Goal: Task Accomplishment & Management: Manage account settings

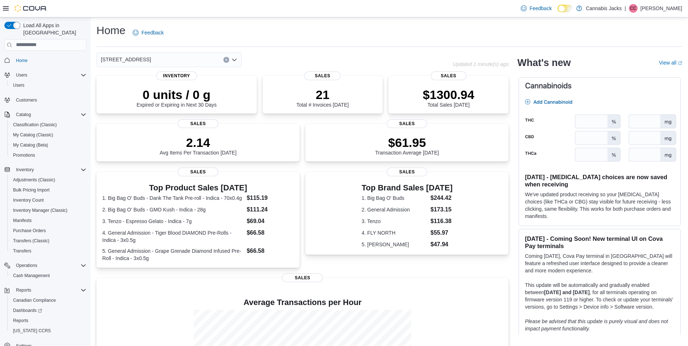
click at [234, 59] on icon "Open list of options" at bounding box center [234, 60] width 6 height 6
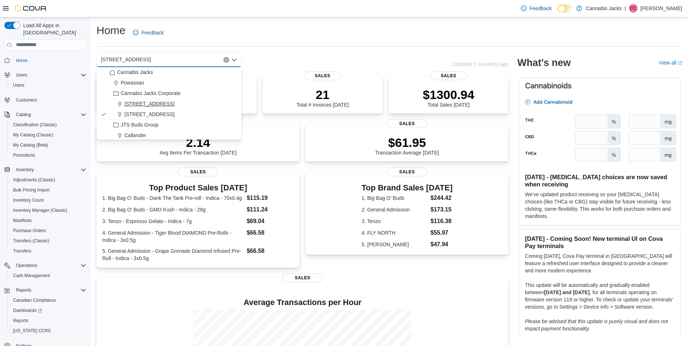
click at [177, 106] on div "[STREET_ADDRESS]" at bounding box center [174, 103] width 128 height 7
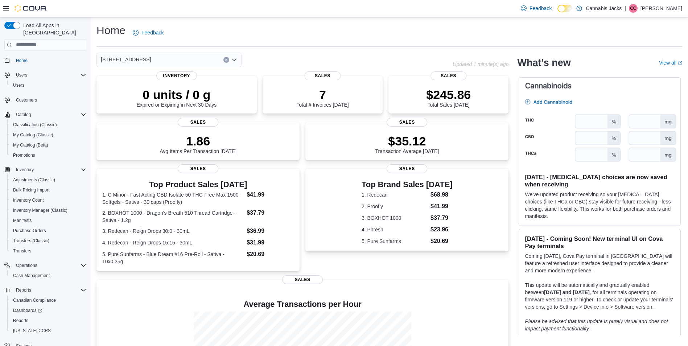
click at [277, 61] on div "149 Trunk Road Combo box. Selected. 149 Trunk Road. Press Backspace to delete 1…" at bounding box center [274, 60] width 356 height 15
click at [254, 61] on div "[STREET_ADDRESS]" at bounding box center [274, 60] width 356 height 15
click at [32, 247] on link "Transfers" at bounding box center [22, 251] width 24 height 9
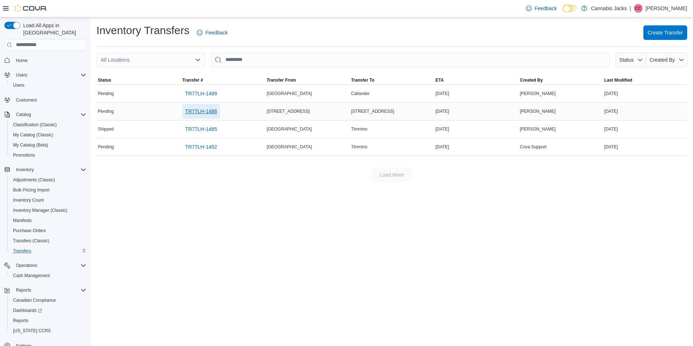
click at [205, 110] on span "TR77LH-1488" at bounding box center [201, 111] width 32 height 7
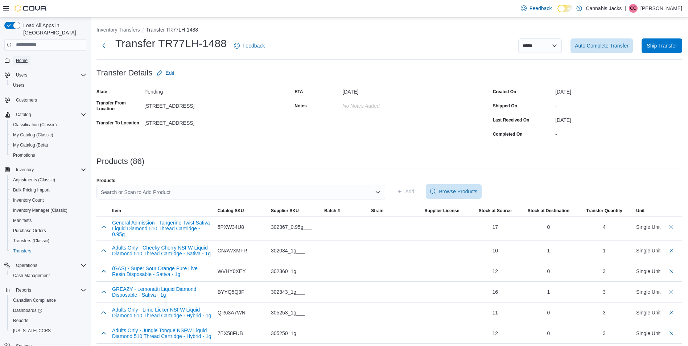
click at [20, 58] on span "Home" at bounding box center [22, 61] width 12 height 6
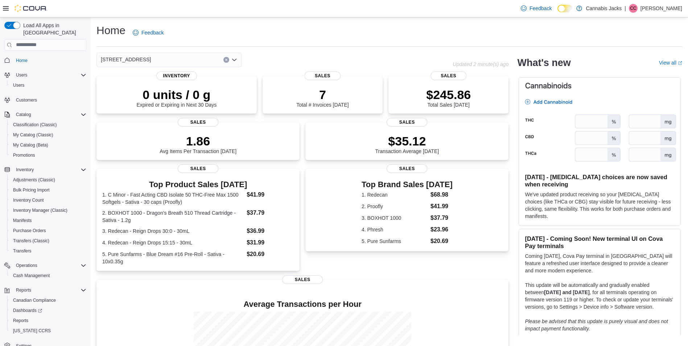
click at [338, 38] on div "Home Feedback" at bounding box center [389, 32] width 586 height 19
click at [236, 61] on icon "Open list of options" at bounding box center [234, 60] width 6 height 6
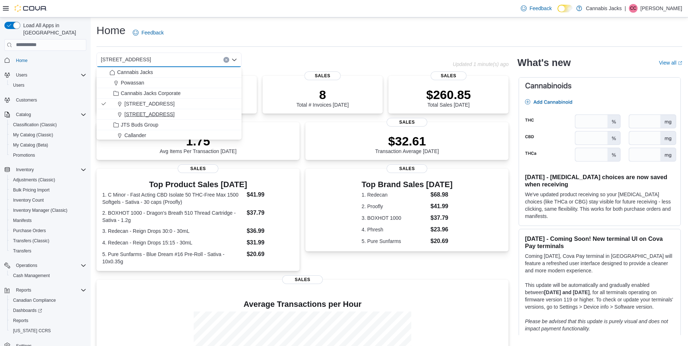
click at [174, 114] on span "[STREET_ADDRESS]" at bounding box center [149, 114] width 50 height 7
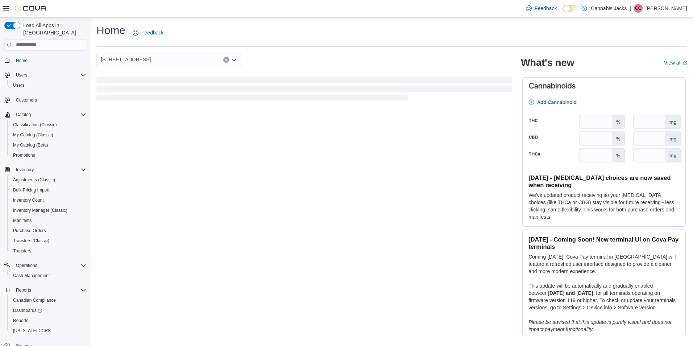
click at [272, 59] on div "518 Great Northern Rd Unit 1 Combo box. Selected. 518 Great Northern Rd Unit 1.…" at bounding box center [304, 60] width 416 height 15
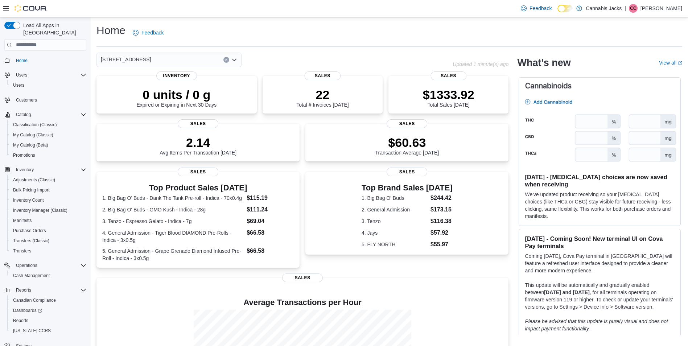
click at [347, 62] on div "[STREET_ADDRESS]" at bounding box center [274, 60] width 356 height 15
click at [234, 61] on icon "Open list of options" at bounding box center [234, 59] width 4 height 2
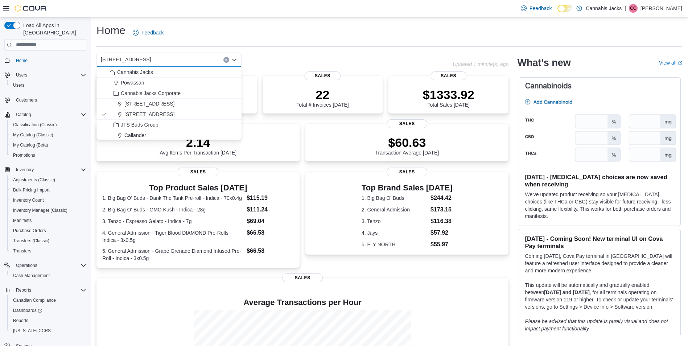
click at [203, 105] on div "[STREET_ADDRESS]" at bounding box center [174, 103] width 128 height 7
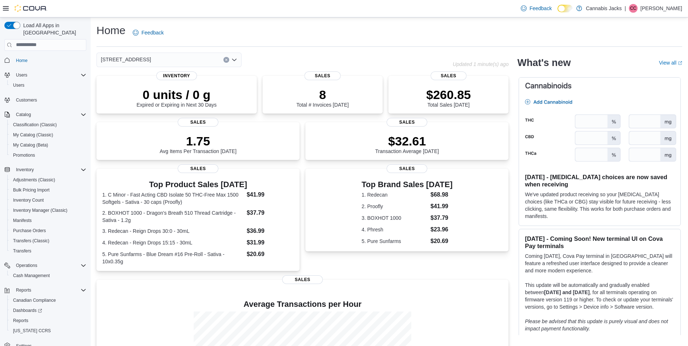
click at [303, 62] on div "[STREET_ADDRESS]" at bounding box center [274, 60] width 356 height 15
click at [304, 65] on div "[STREET_ADDRESS]" at bounding box center [274, 60] width 356 height 15
click at [232, 61] on icon "Open list of options" at bounding box center [234, 60] width 6 height 6
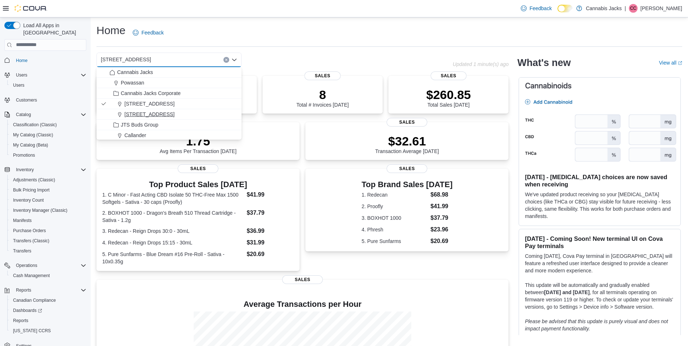
click at [174, 116] on span "[STREET_ADDRESS]" at bounding box center [149, 114] width 50 height 7
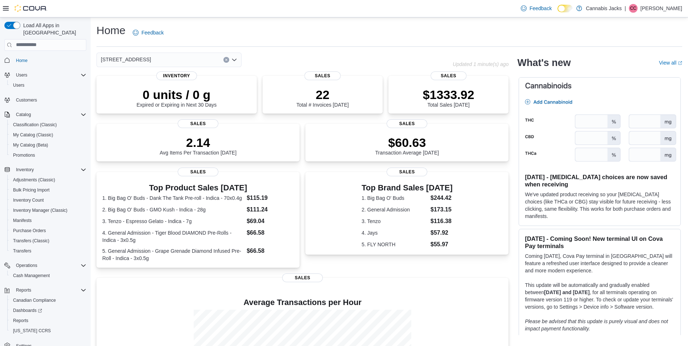
click at [346, 65] on div "[STREET_ADDRESS]" at bounding box center [274, 60] width 356 height 15
click at [31, 248] on span "Transfers" at bounding box center [22, 251] width 18 height 6
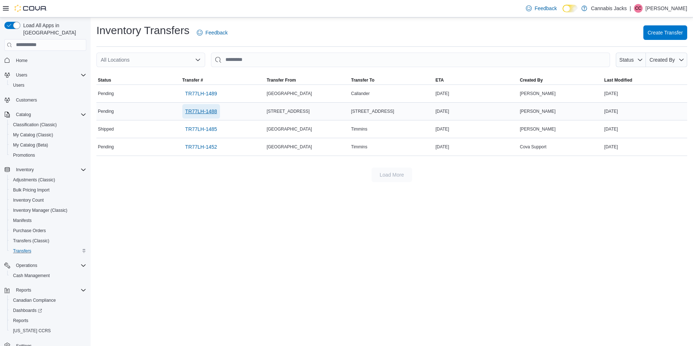
click at [210, 112] on span "TR77LH-1488" at bounding box center [201, 111] width 32 height 7
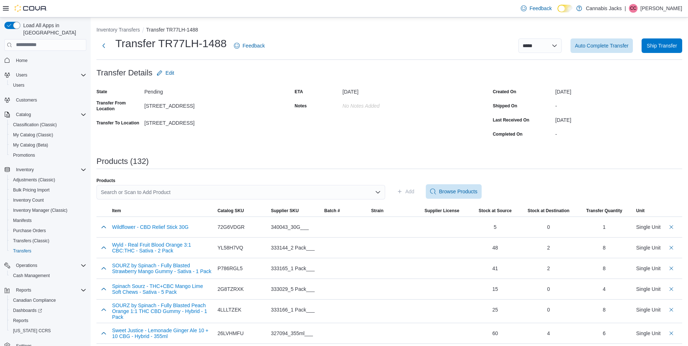
drag, startPoint x: 161, startPoint y: 213, endPoint x: 310, endPoint y: 157, distance: 158.8
click at [310, 157] on div "Products (132)" at bounding box center [389, 161] width 586 height 9
click at [34, 56] on span "Home" at bounding box center [49, 60] width 73 height 9
